Goal: Task Accomplishment & Management: Use online tool/utility

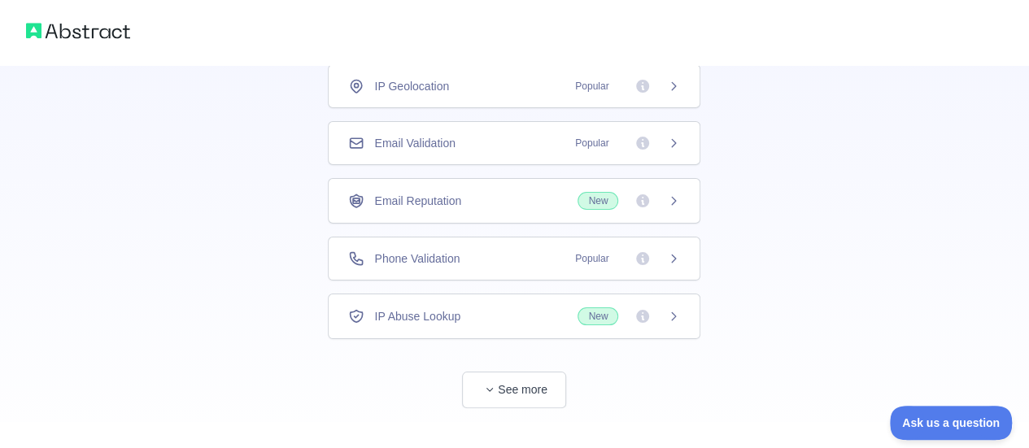
scroll to position [128, 0]
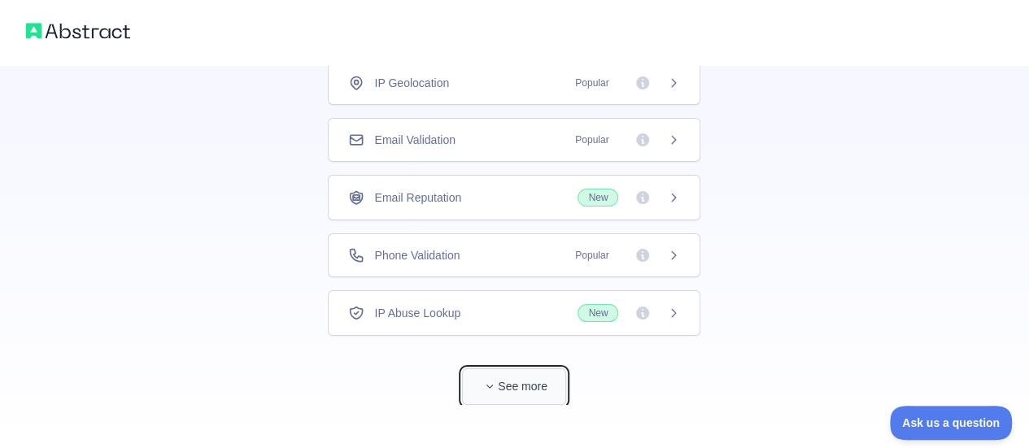
click at [483, 382] on span "button" at bounding box center [490, 386] width 16 height 16
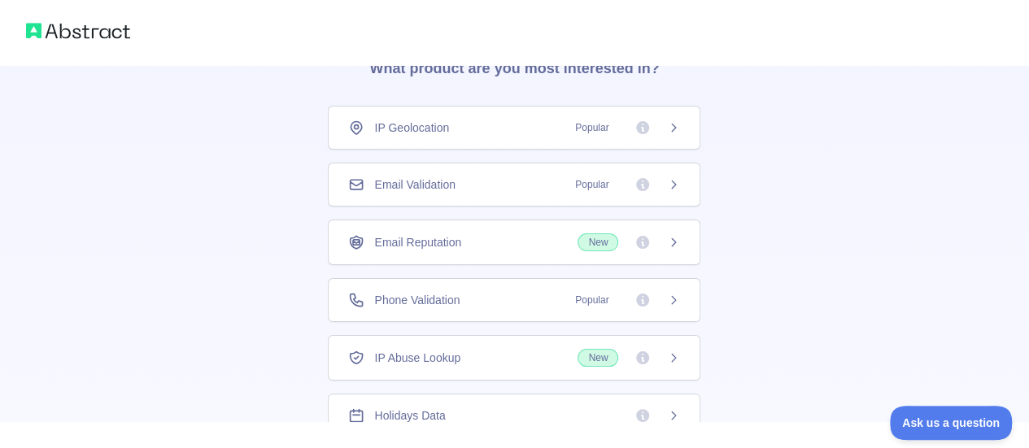
scroll to position [85, 0]
click at [656, 299] on span "Popular" at bounding box center [622, 298] width 115 height 16
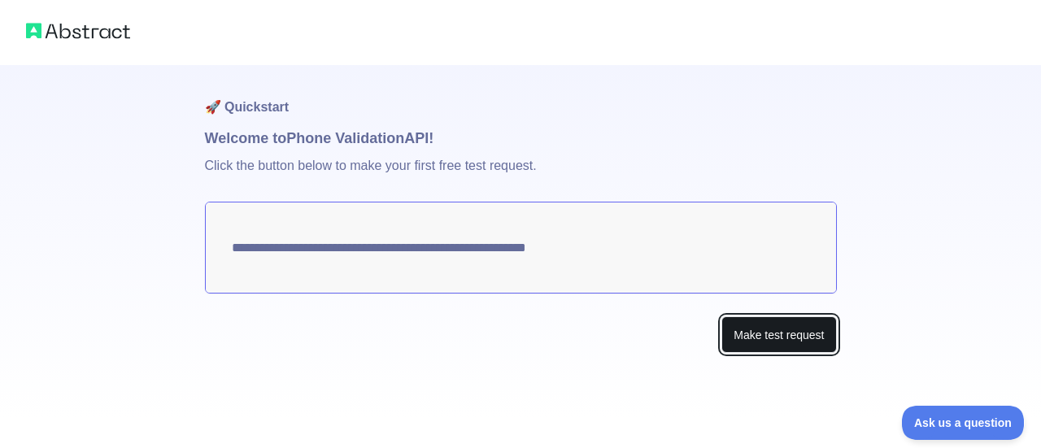
click at [757, 339] on button "Make test request" at bounding box center [779, 334] width 115 height 37
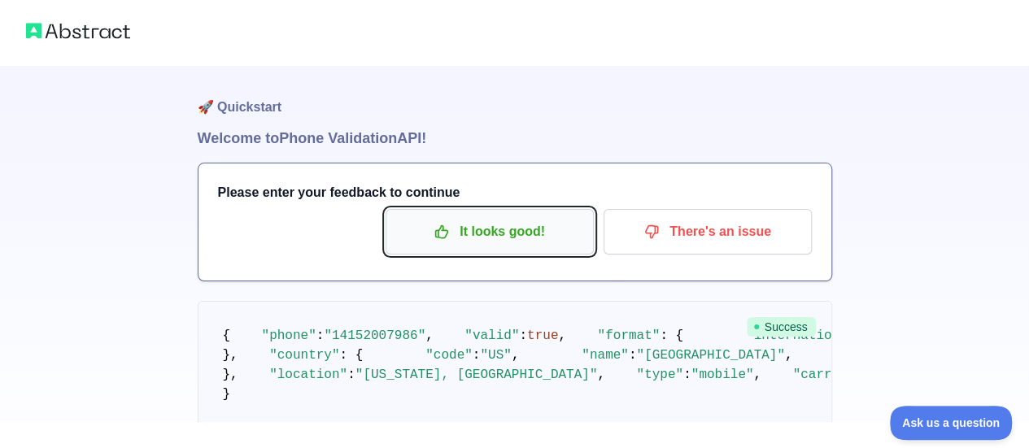
click at [534, 230] on p "It looks good!" at bounding box center [490, 232] width 184 height 28
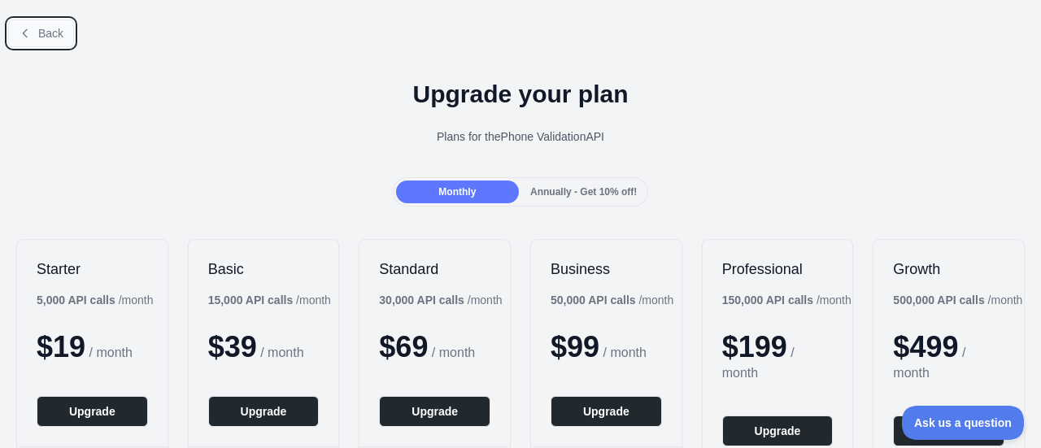
click at [42, 27] on span "Back" at bounding box center [50, 33] width 25 height 13
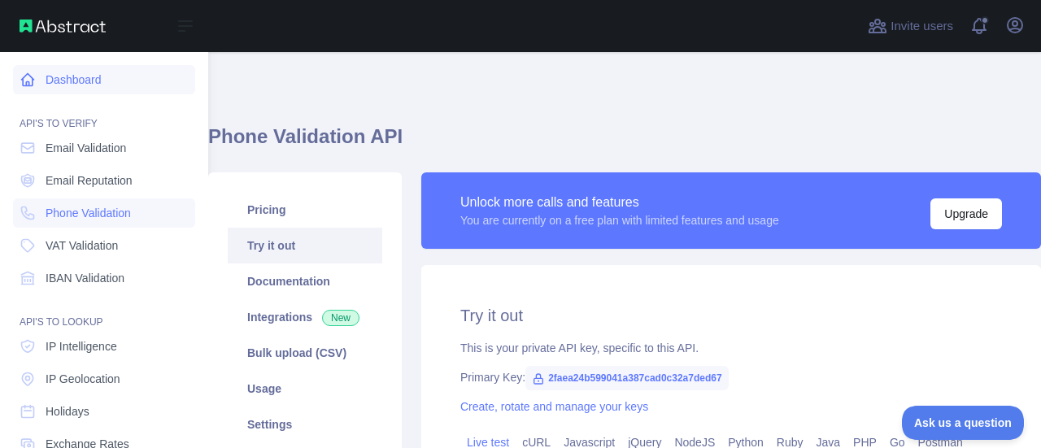
click at [58, 73] on link "Dashboard" at bounding box center [104, 79] width 182 height 29
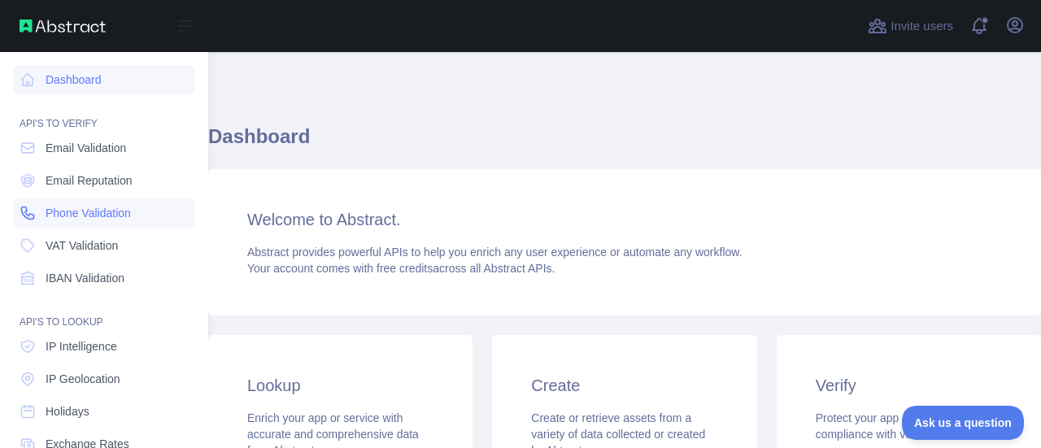
click at [73, 212] on span "Phone Validation" at bounding box center [88, 213] width 85 height 16
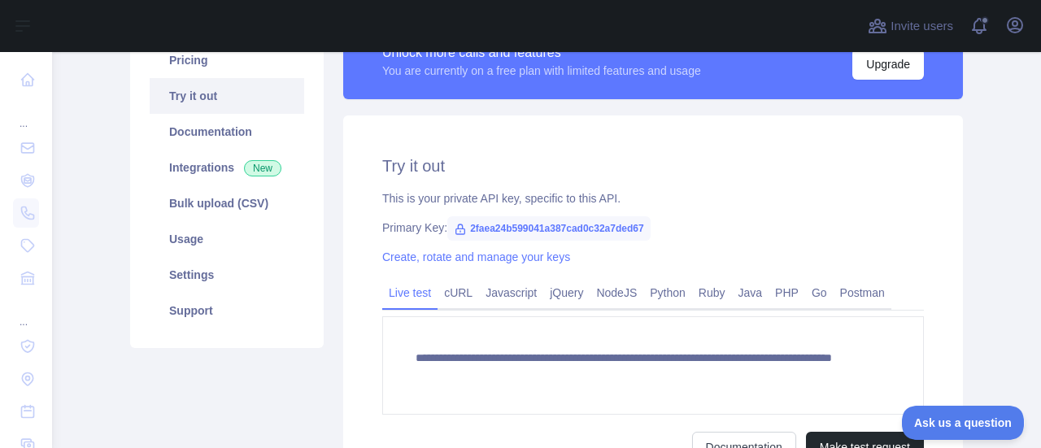
scroll to position [152, 0]
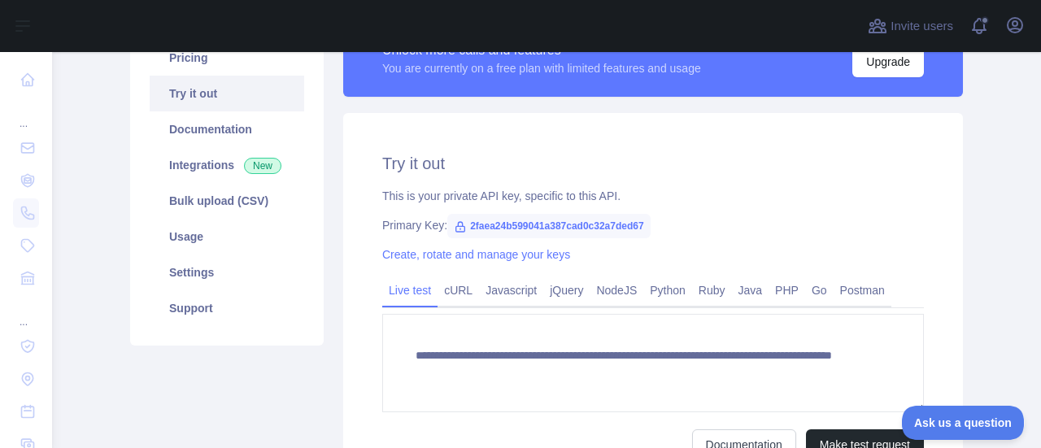
click at [552, 223] on span "2faea24b599041a387cad0c32a7ded67" at bounding box center [548, 226] width 203 height 24
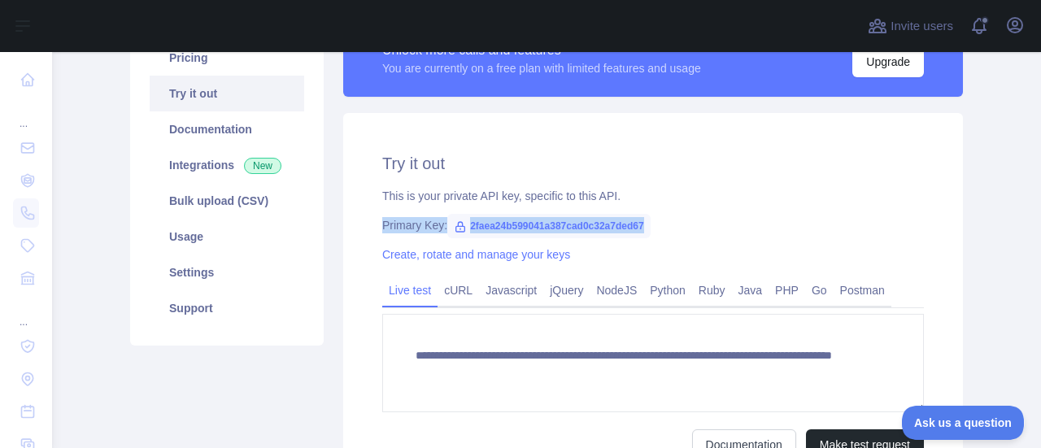
click at [552, 223] on span "2faea24b599041a387cad0c32a7ded67" at bounding box center [548, 226] width 203 height 24
